Goal: Entertainment & Leisure: Consume media (video, audio)

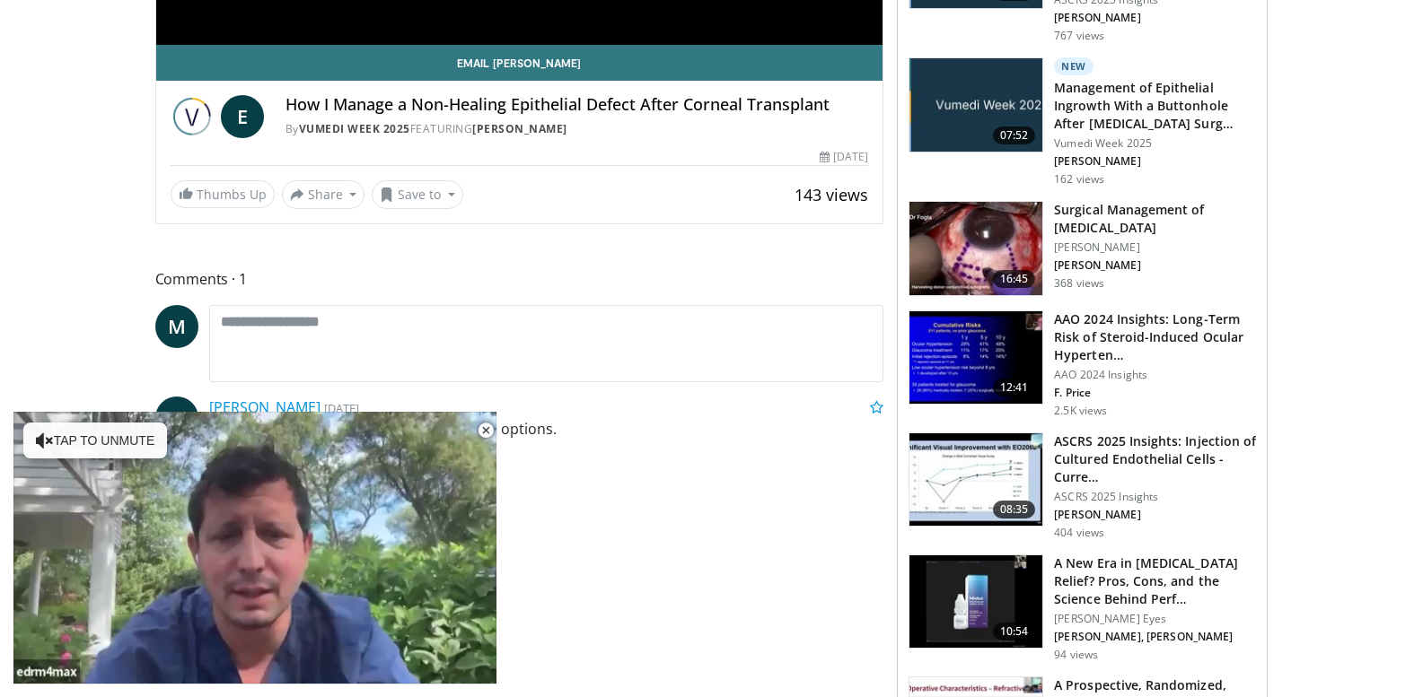
scroll to position [539, 0]
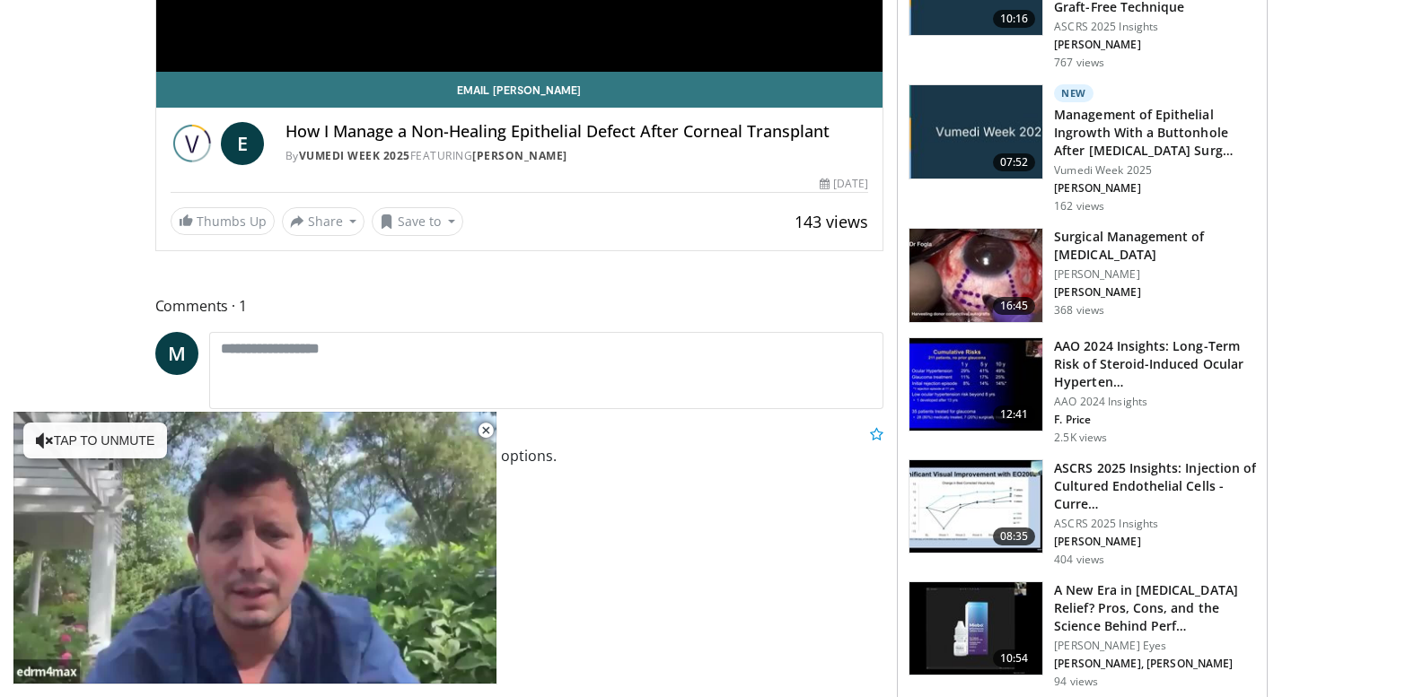
click at [968, 270] on img at bounding box center [975, 275] width 133 height 93
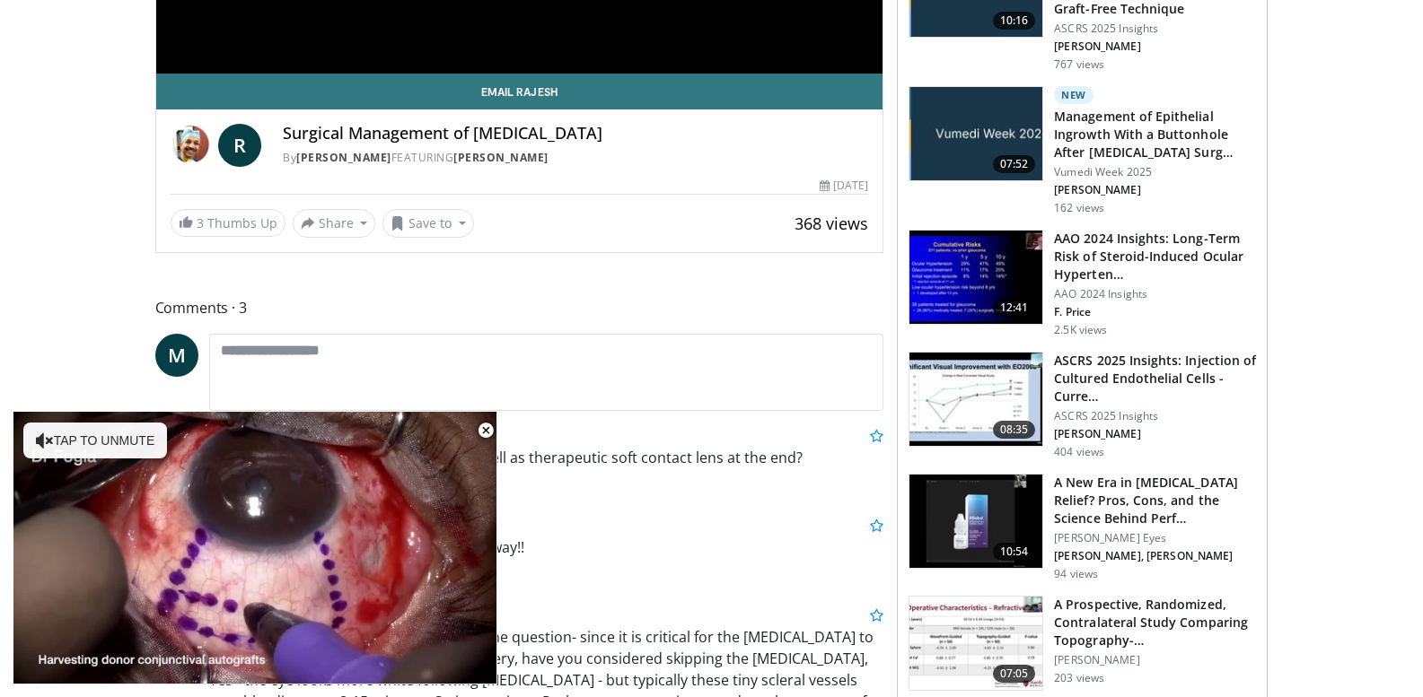
scroll to position [539, 0]
